Goal: Transaction & Acquisition: Register for event/course

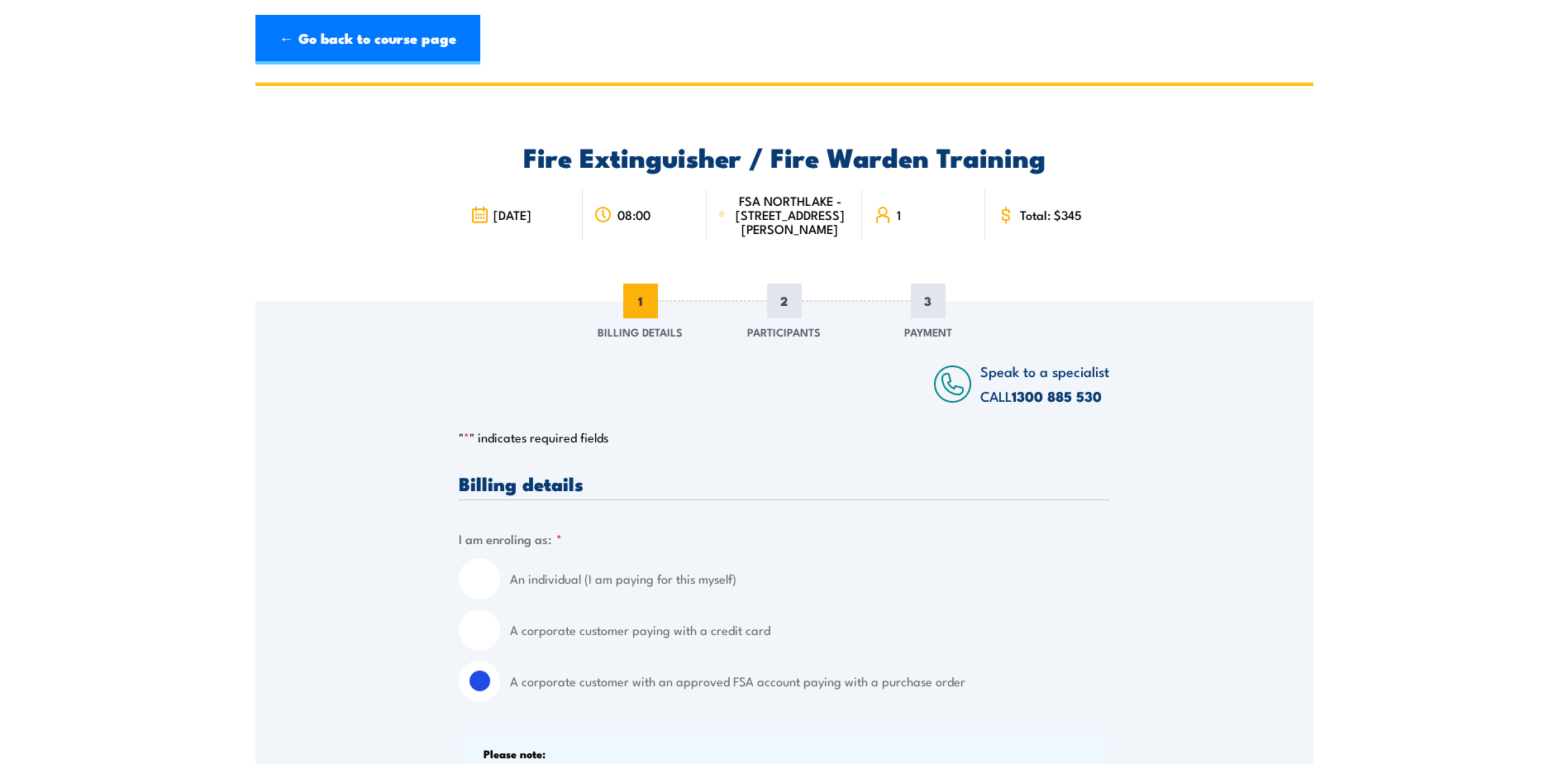
select select "[GEOGRAPHIC_DATA]"
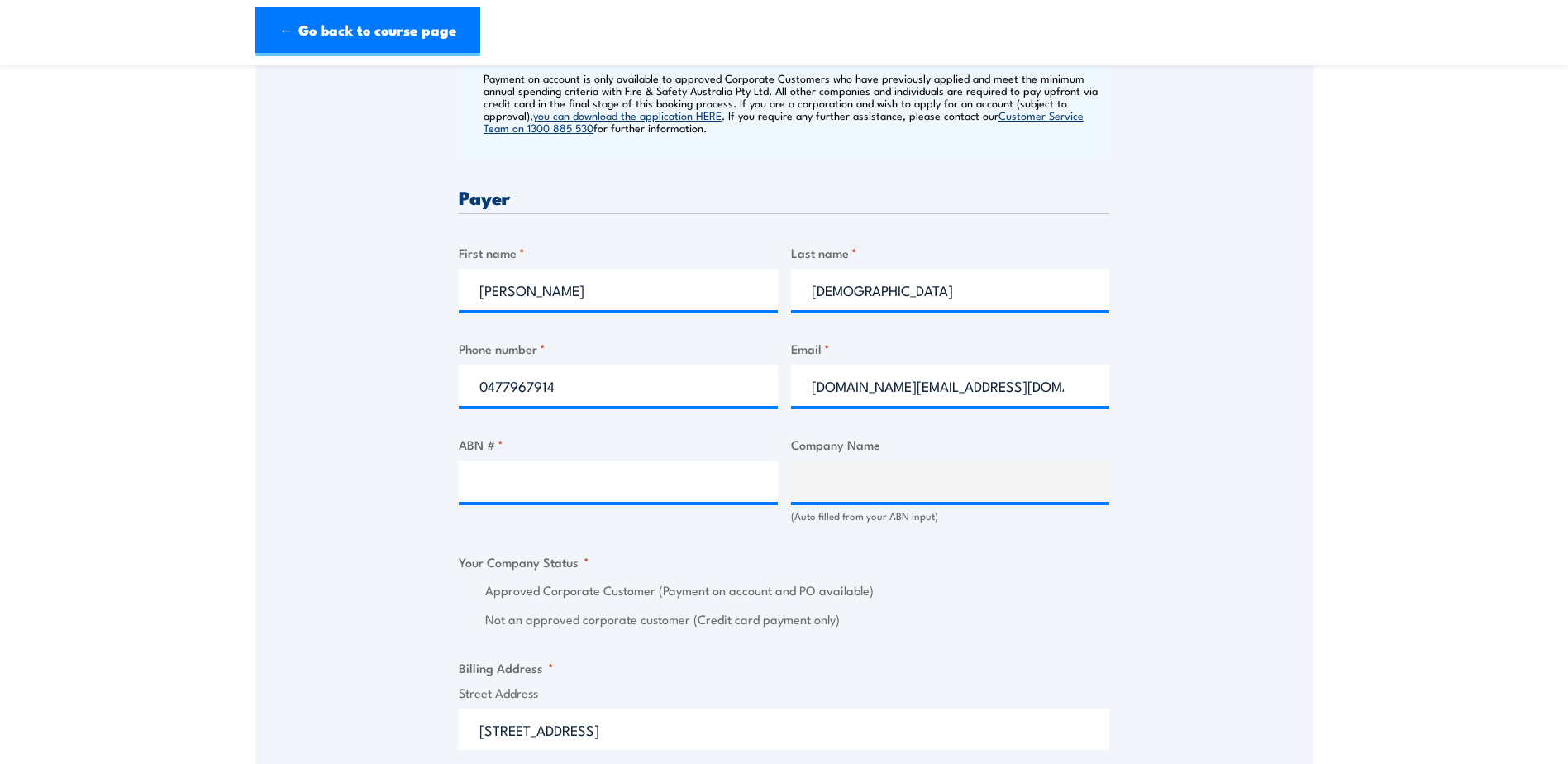
scroll to position [744, 0]
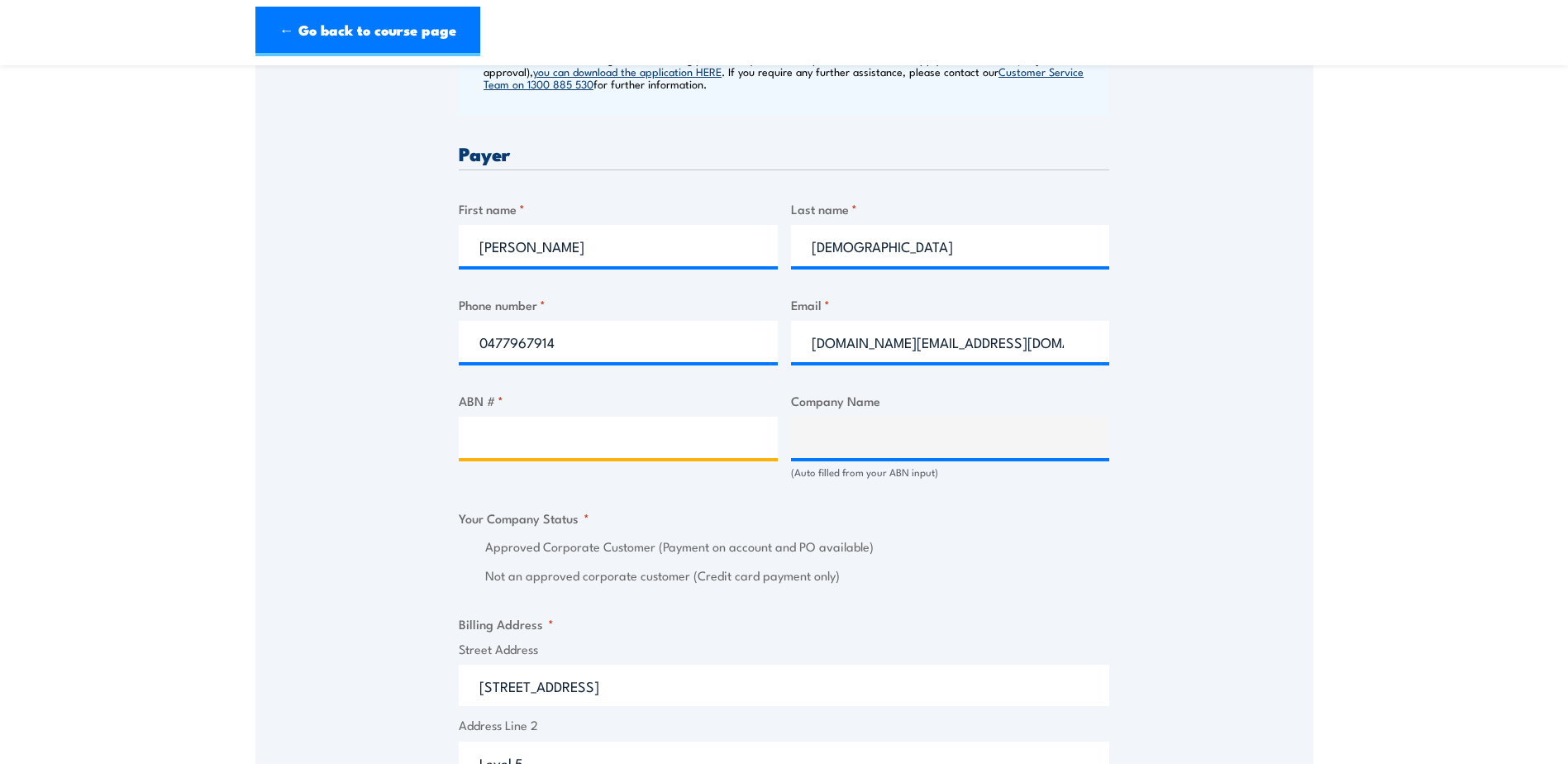
click at [624, 455] on input "ABN # *" at bounding box center [618, 437] width 319 height 41
type input "11093114553"
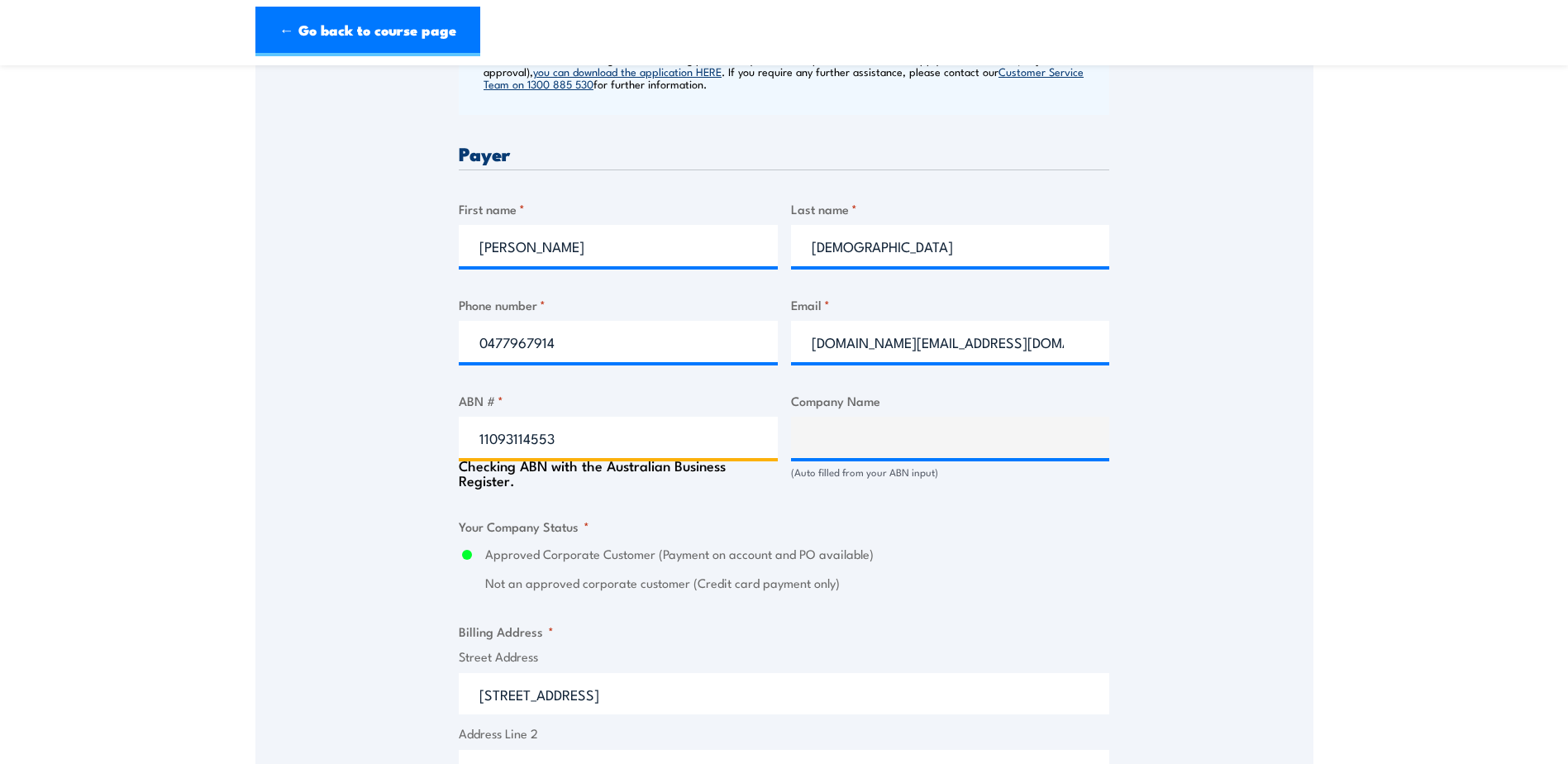
type input "VENTIA AUSTRALIA PTY LTD"
radio input "true"
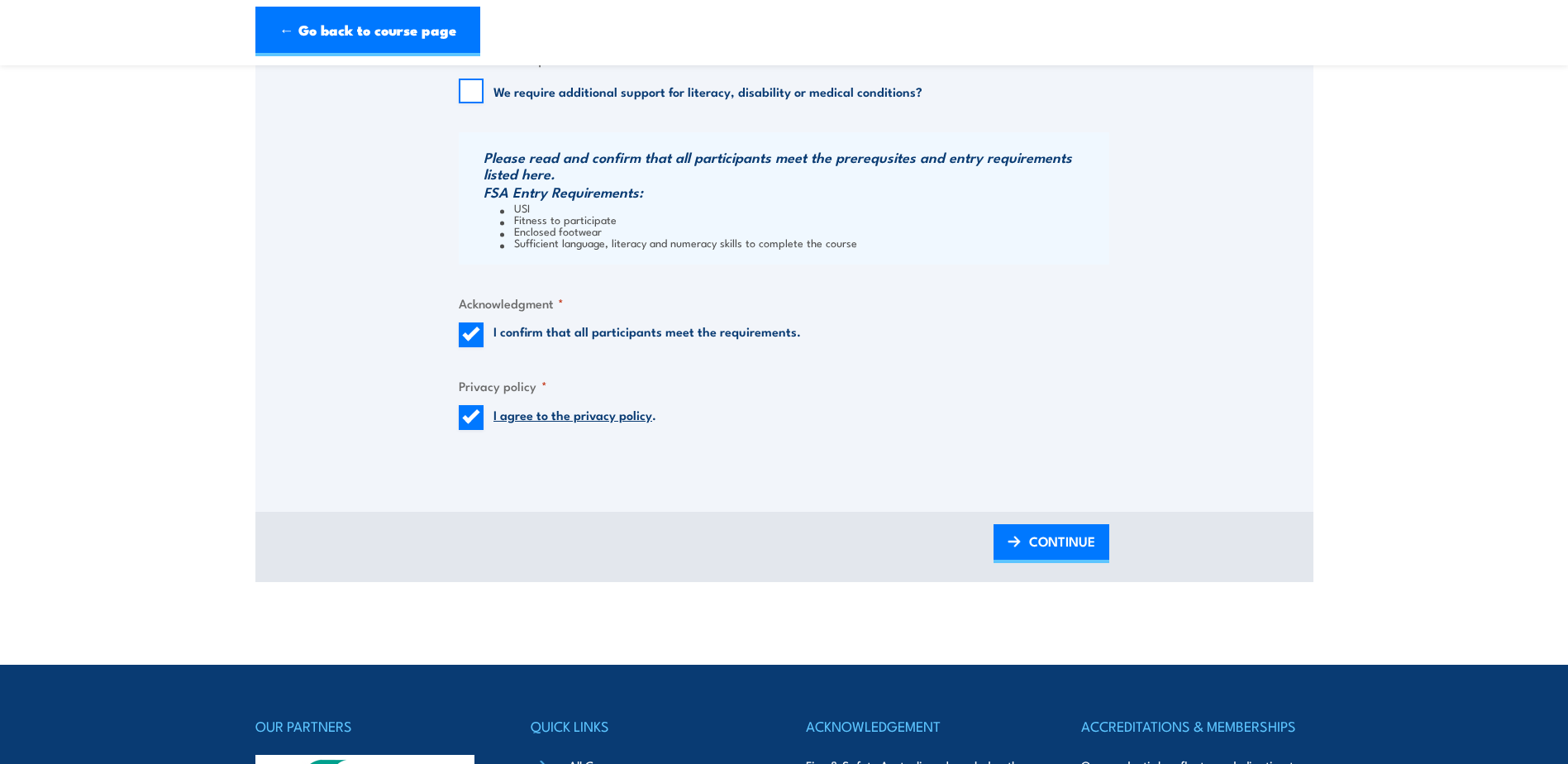
scroll to position [1736, 0]
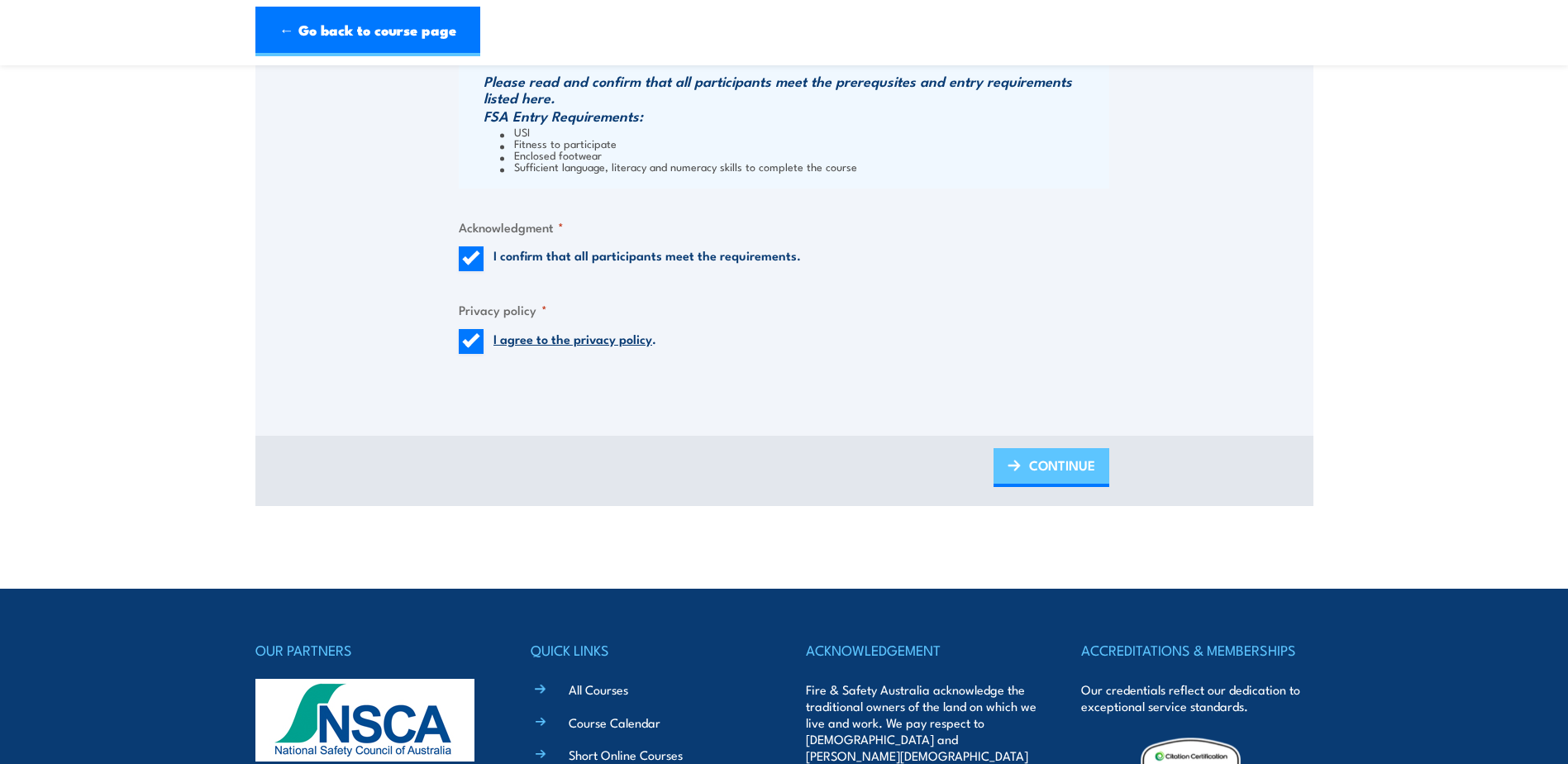
type input "11093114553"
click at [1036, 478] on span "CONTINUE" at bounding box center [1062, 465] width 66 height 44
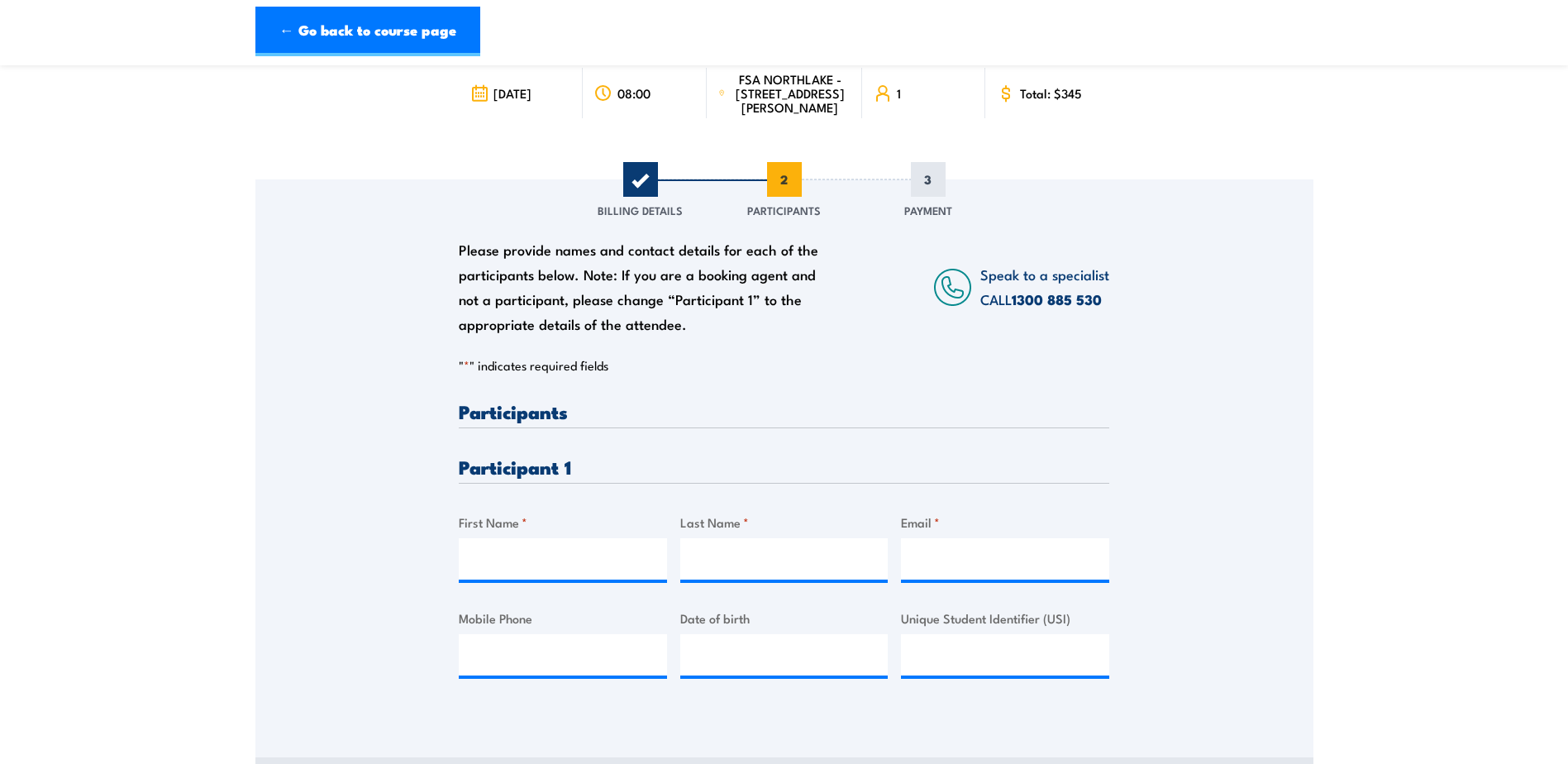
scroll to position [165, 0]
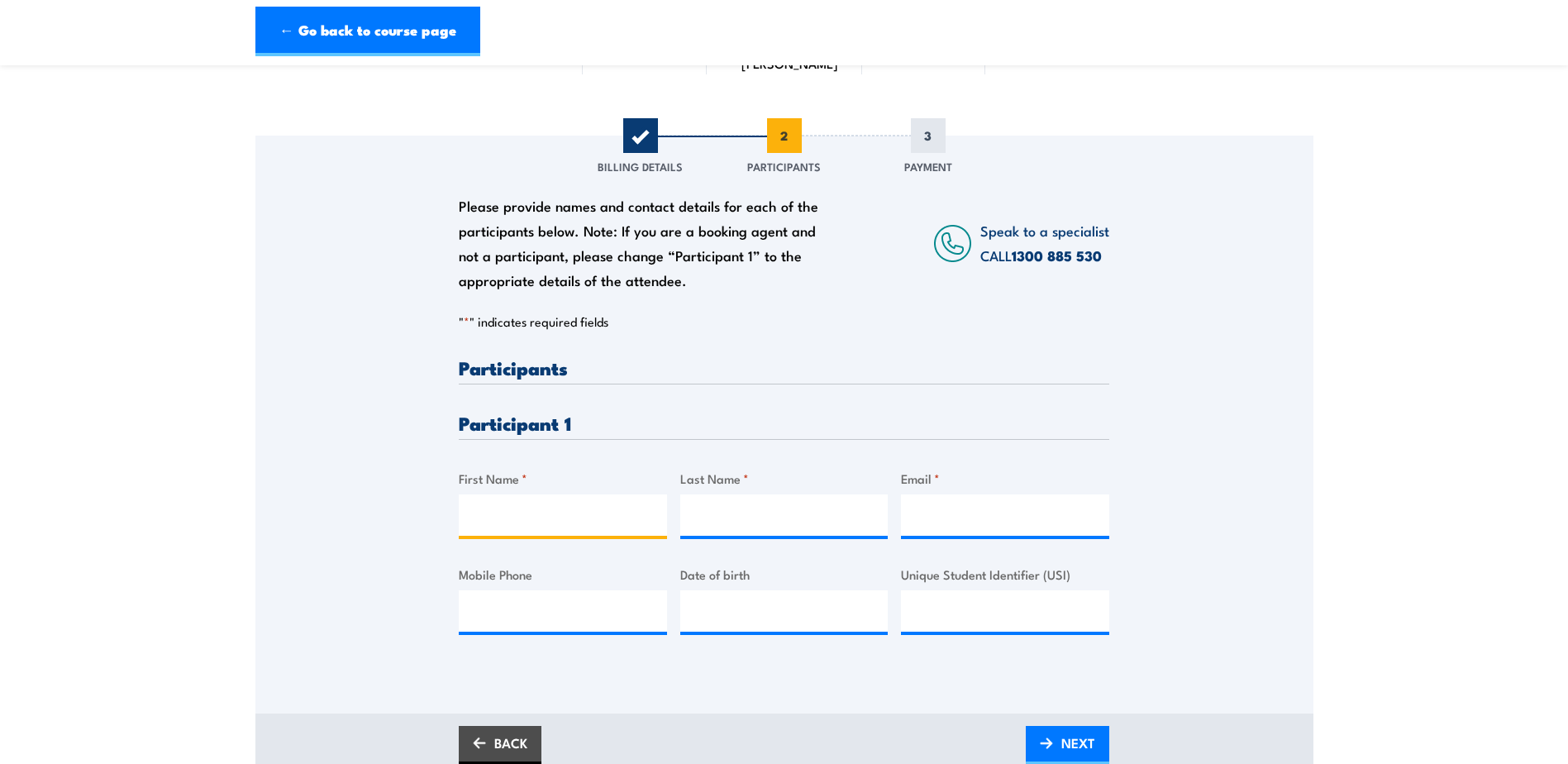
click at [561, 526] on input "First Name *" at bounding box center [562, 515] width 208 height 41
type input "[PERSON_NAME]"
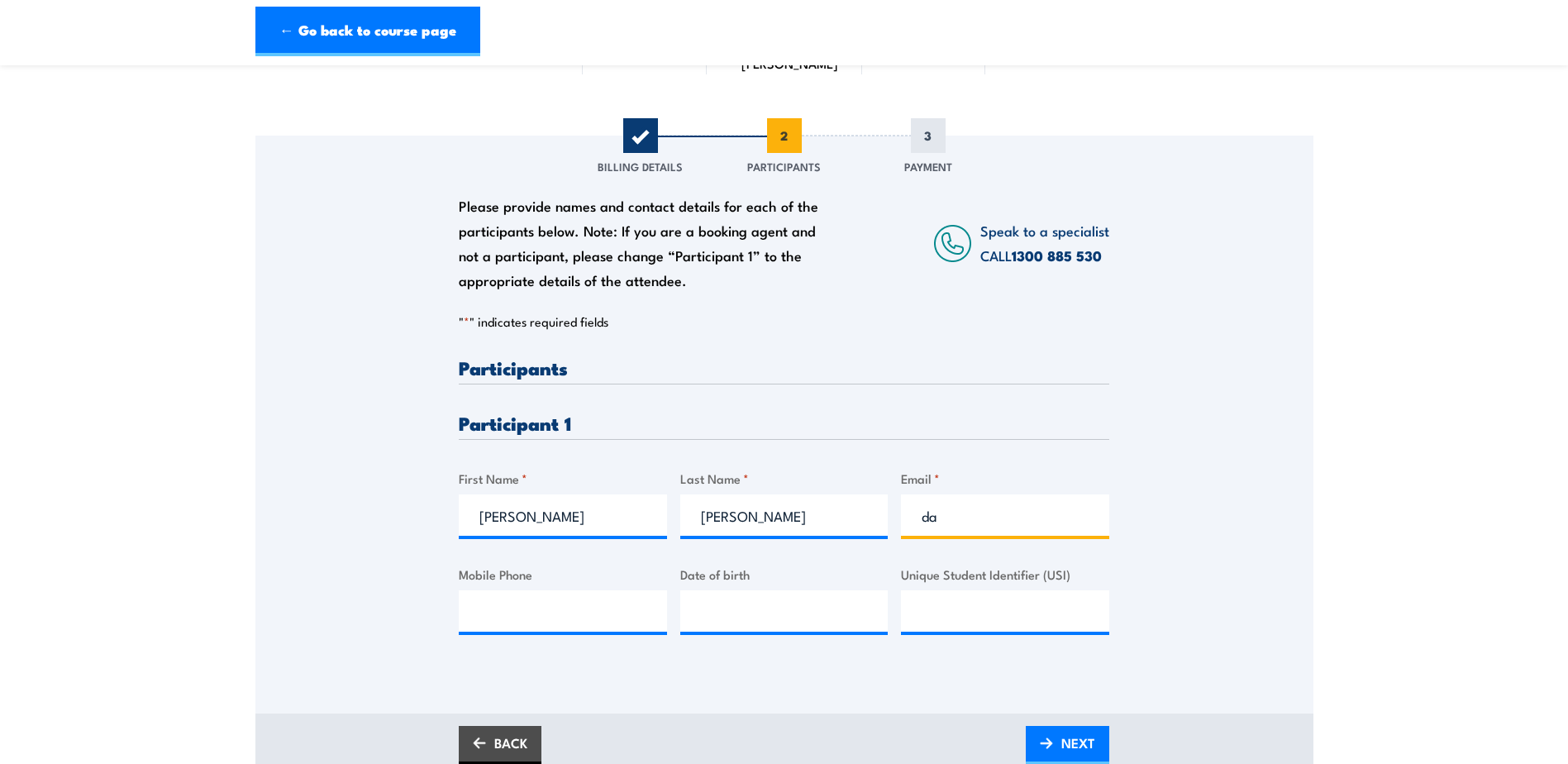
type input "d"
type input "[EMAIL_ADDRESS][DOMAIN_NAME]"
click at [532, 625] on input "Mobile Phone" at bounding box center [562, 611] width 208 height 41
type input "0404566045"
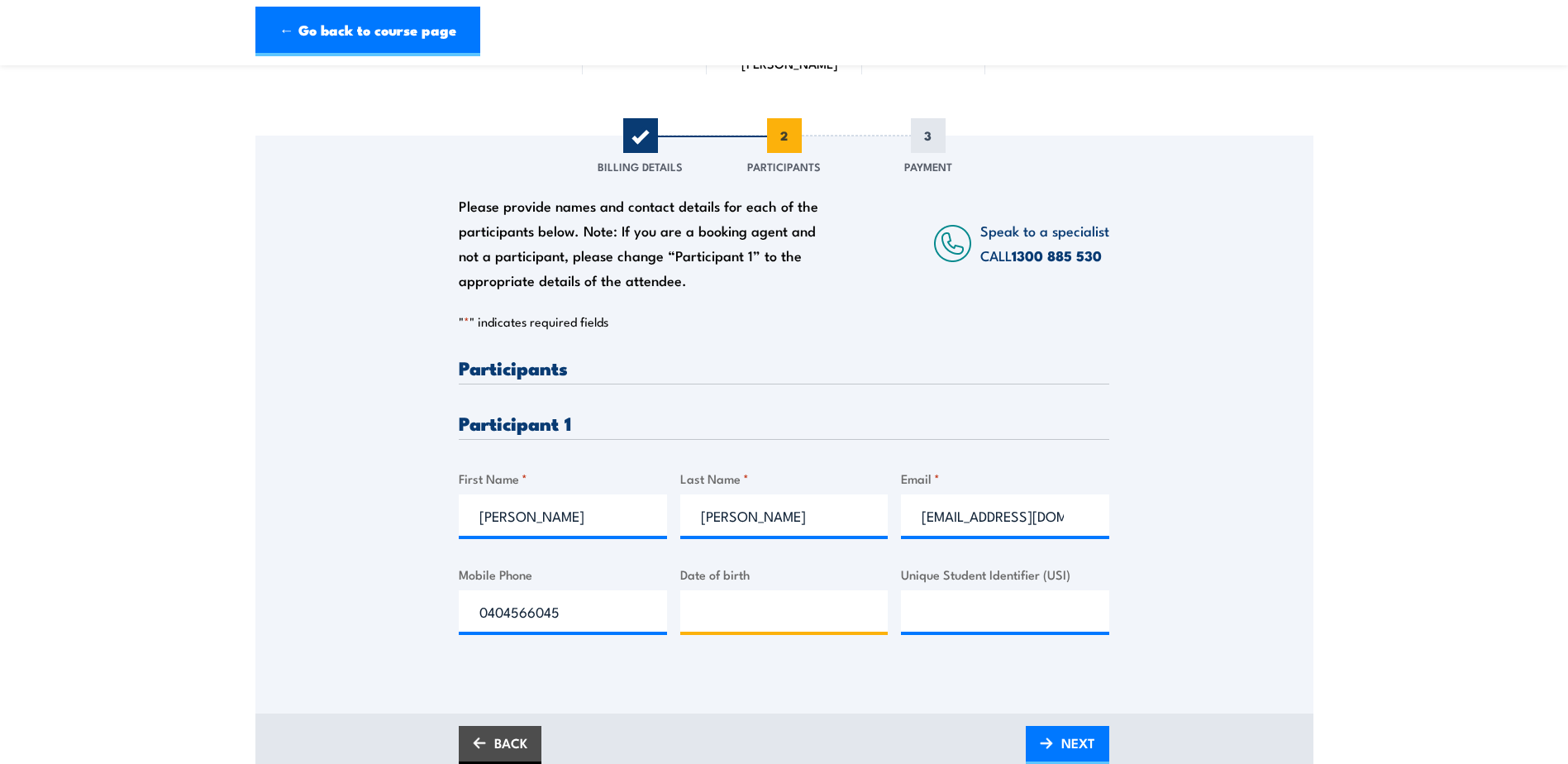
type input "__/__/____"
click at [820, 630] on input "__/__/____" at bounding box center [784, 611] width 208 height 41
type input "[DATE]"
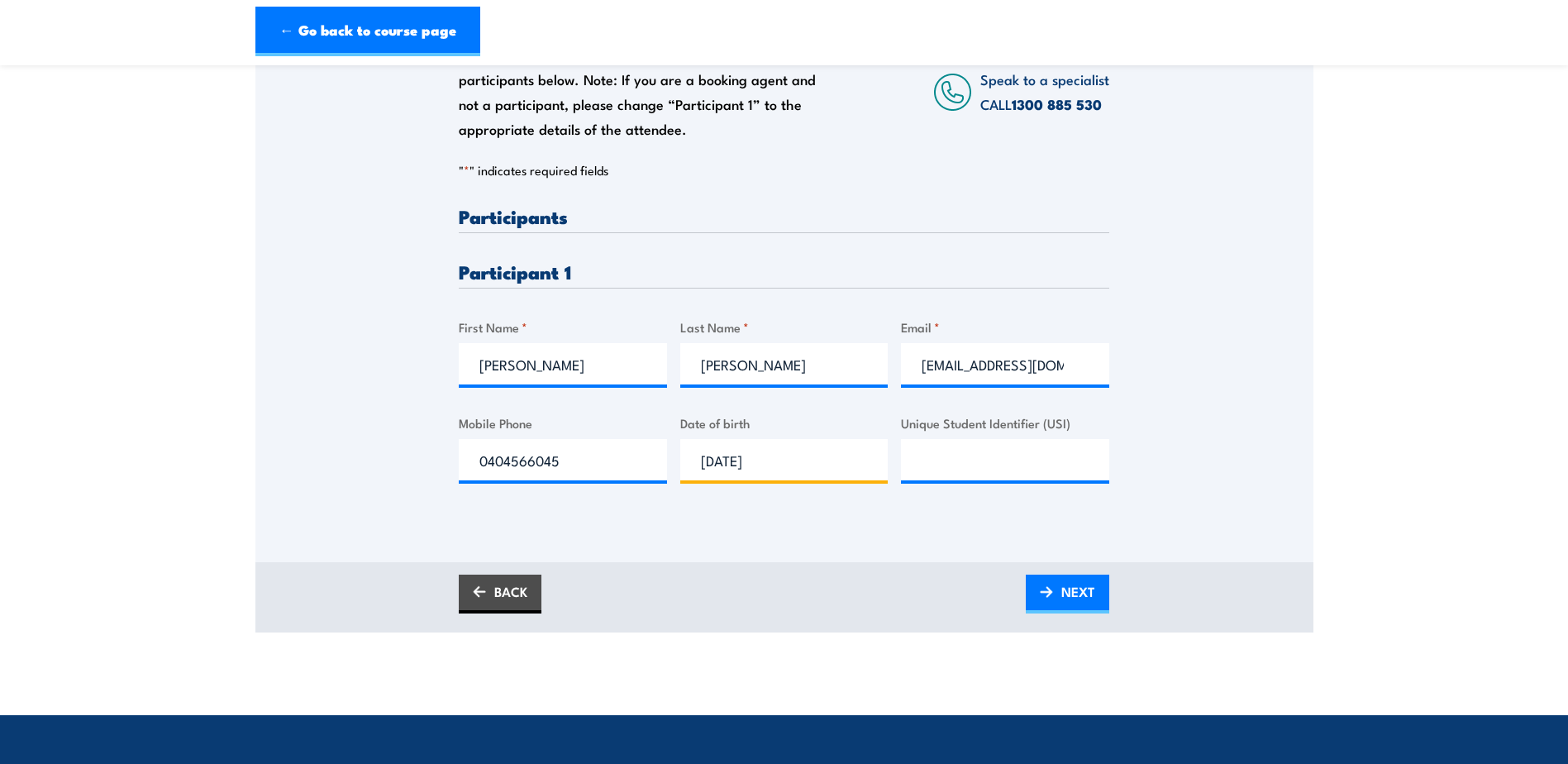
scroll to position [331, 0]
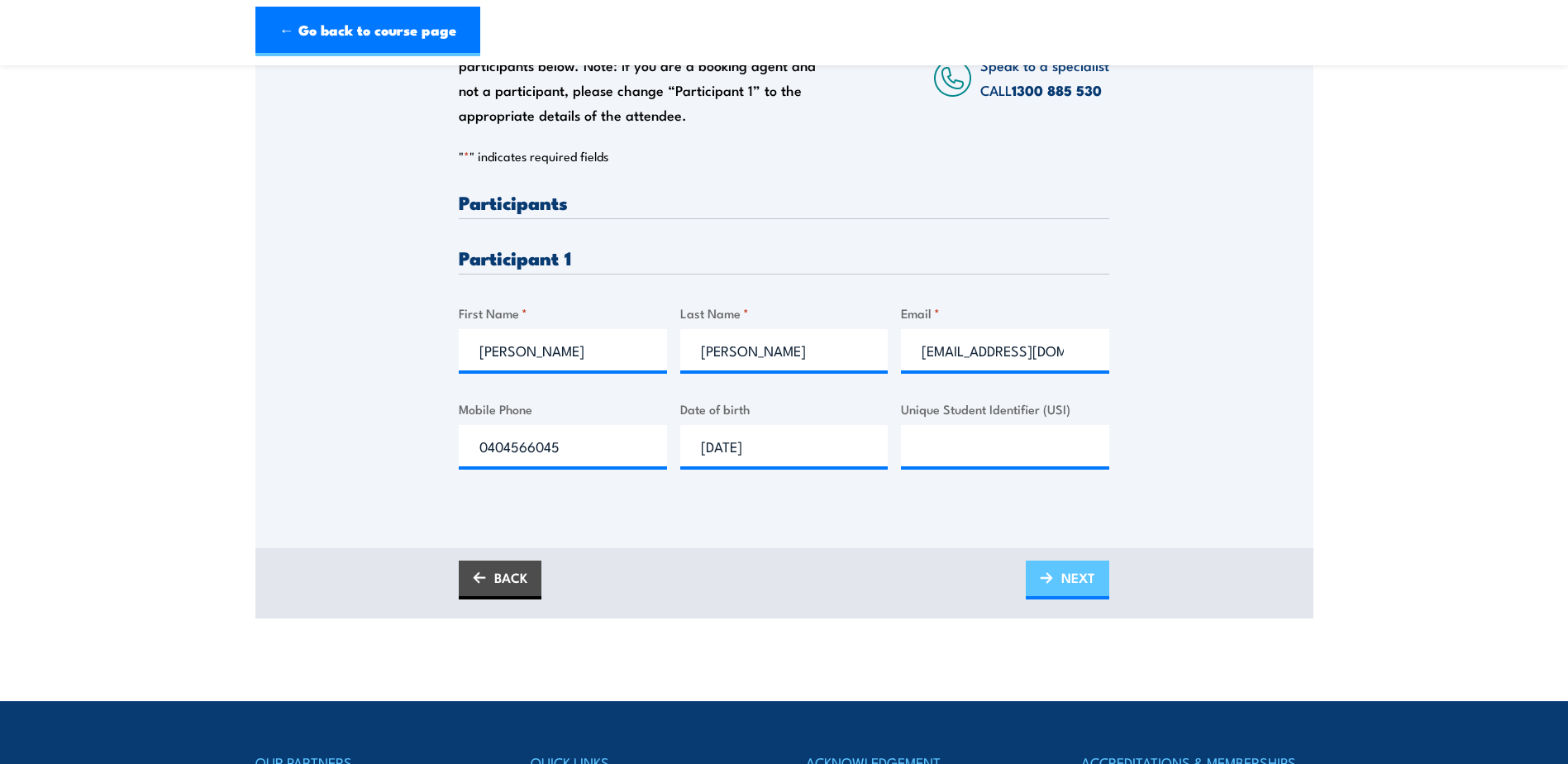
click at [1042, 600] on link "NEXT" at bounding box center [1067, 580] width 84 height 39
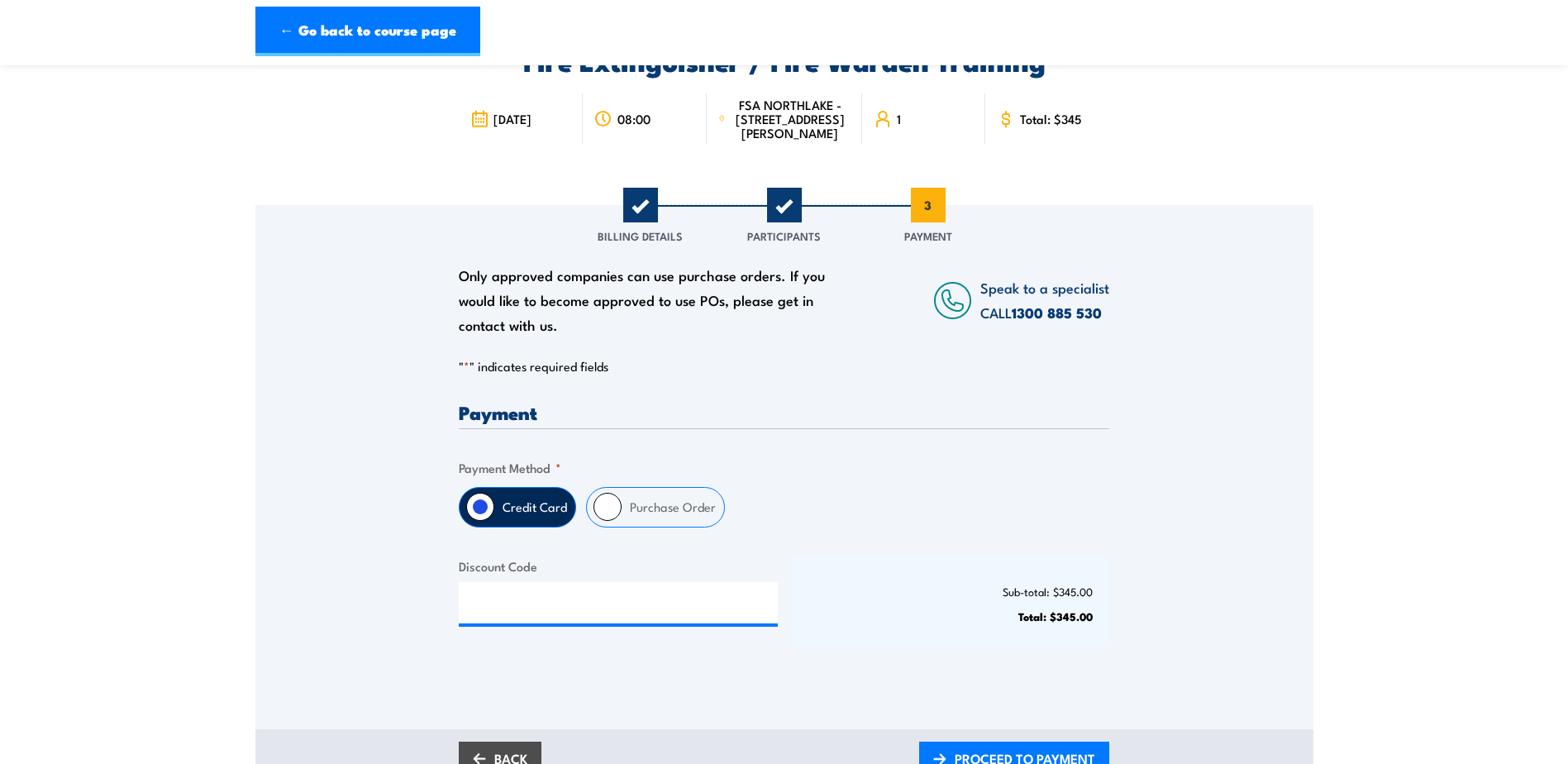
scroll to position [248, 0]
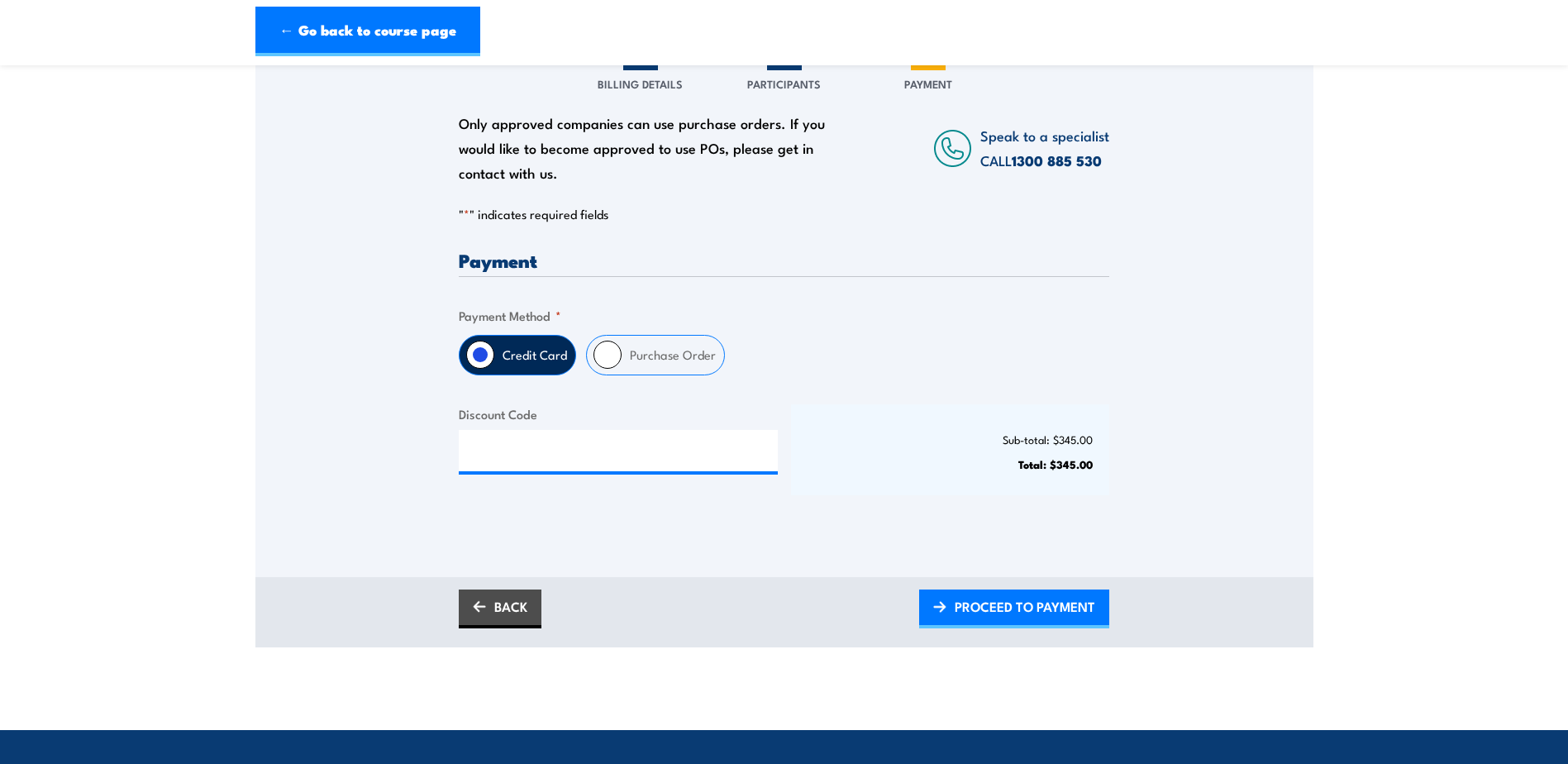
click at [604, 369] on input "Purchase Order" at bounding box center [608, 355] width 28 height 28
radio input "true"
